Goal: Transaction & Acquisition: Book appointment/travel/reservation

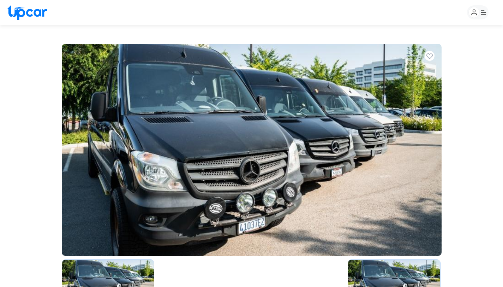
select select "*****"
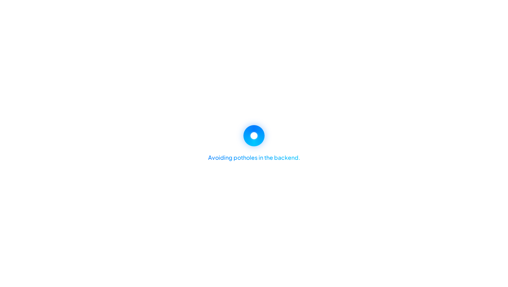
select select "*****"
